Goal: Book appointment/travel/reservation

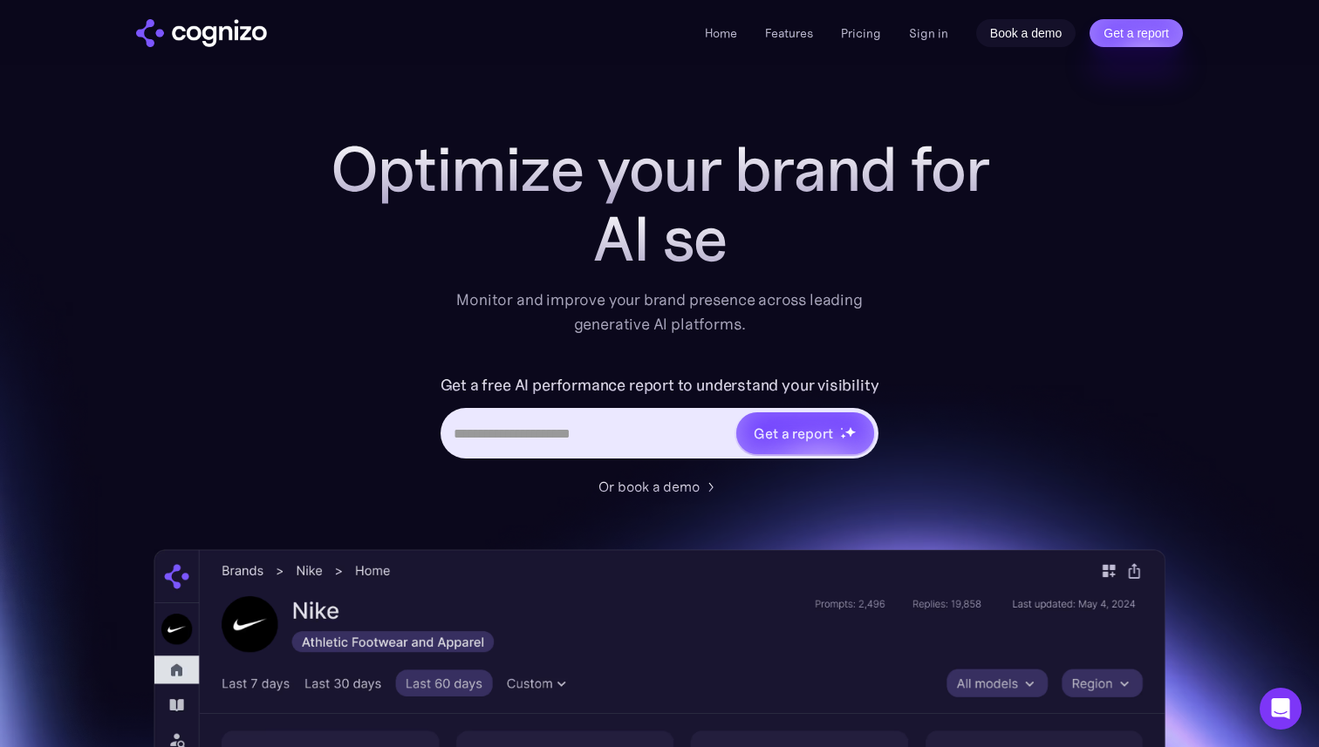
click at [1017, 36] on link "Book a demo" at bounding box center [1026, 33] width 100 height 28
